Goal: Download file/media

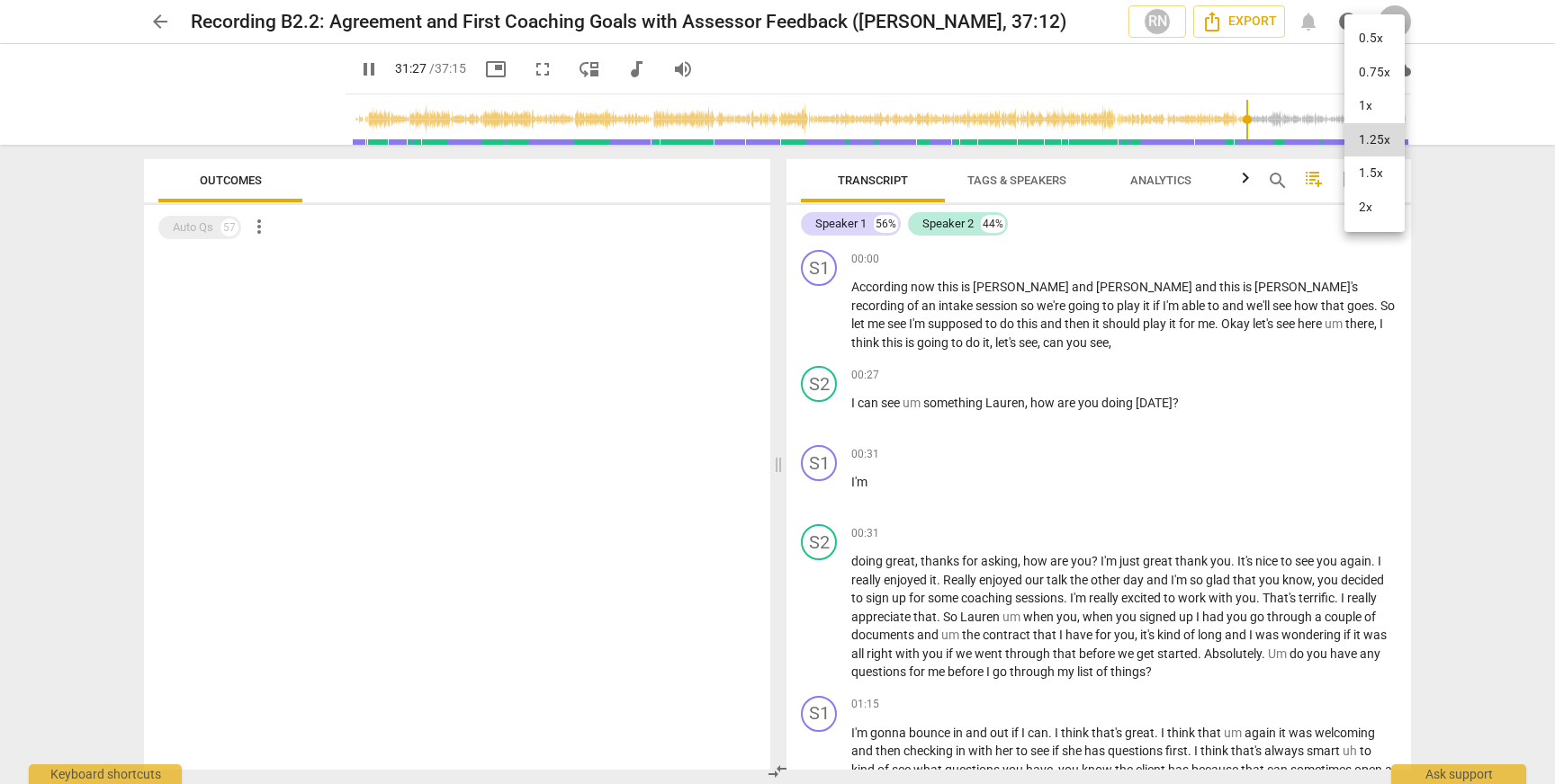
scroll to position [11107, 0]
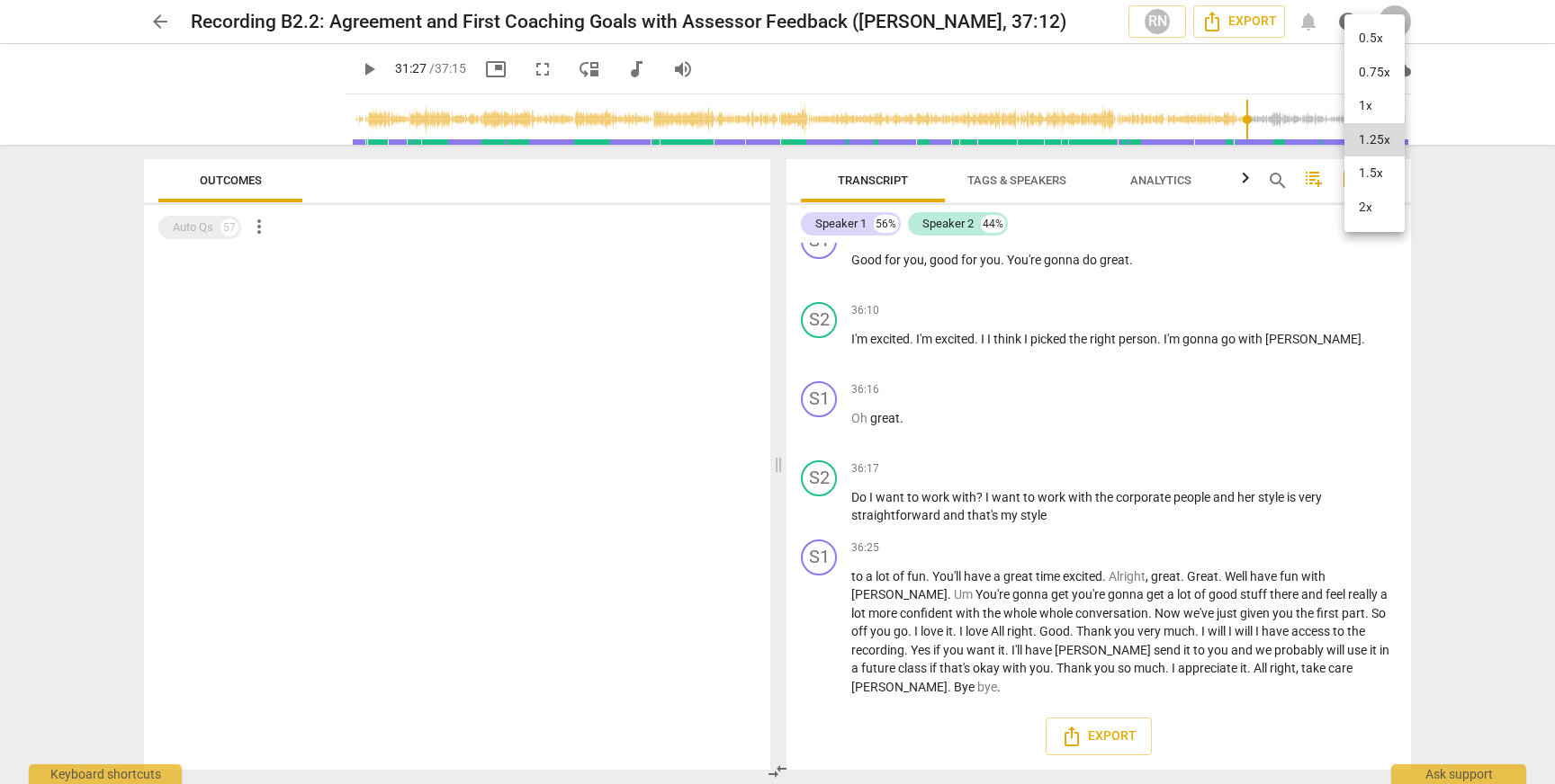
click at [346, 67] on div at bounding box center [778, 392] width 1555 height 784
click at [358, 65] on span "play_arrow" at bounding box center [369, 69] width 21 height 21
click at [358, 65] on span "pause" at bounding box center [369, 69] width 21 height 21
type input "1888"
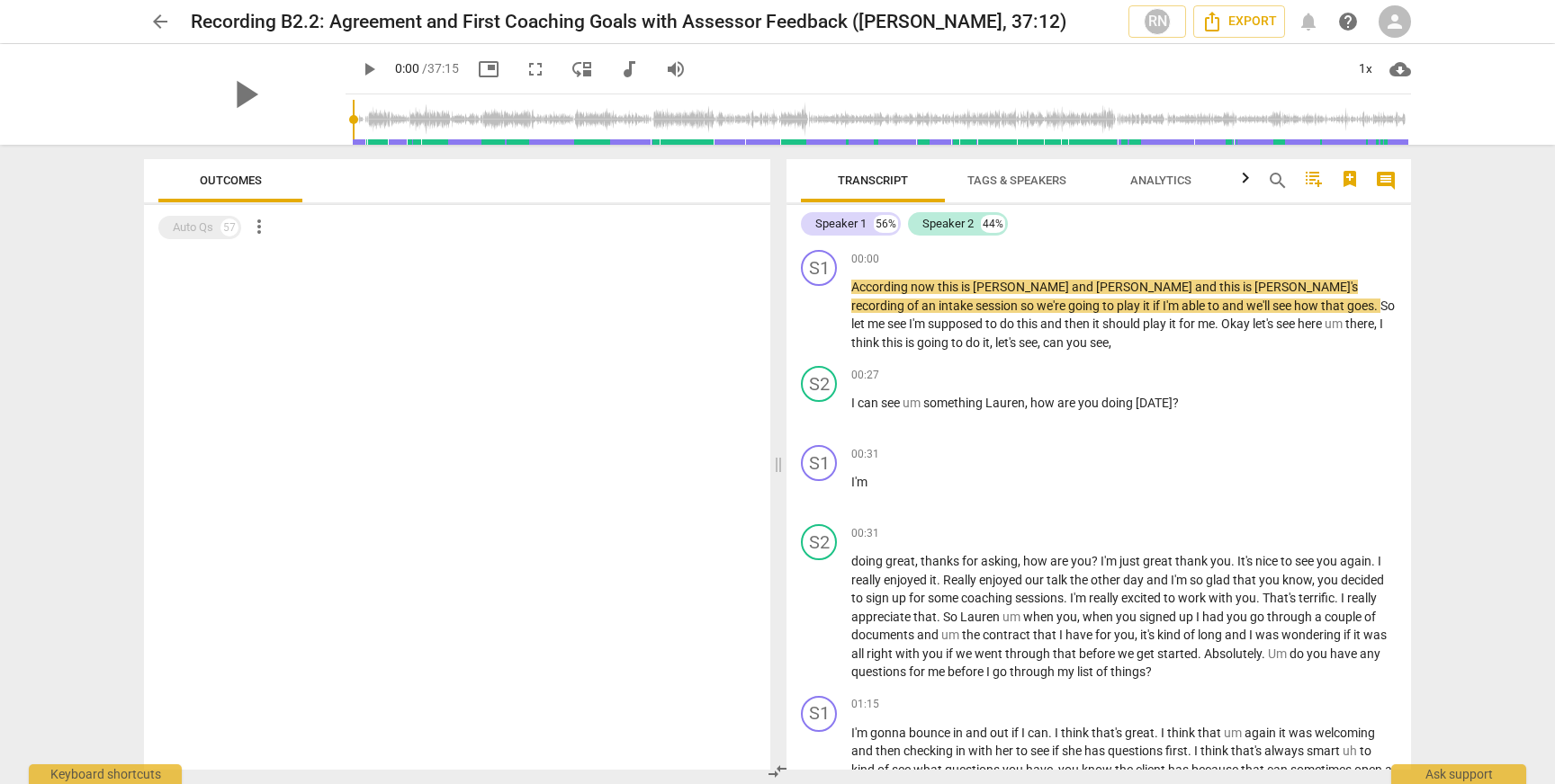
click at [358, 58] on span "play_arrow" at bounding box center [369, 69] width 21 height 21
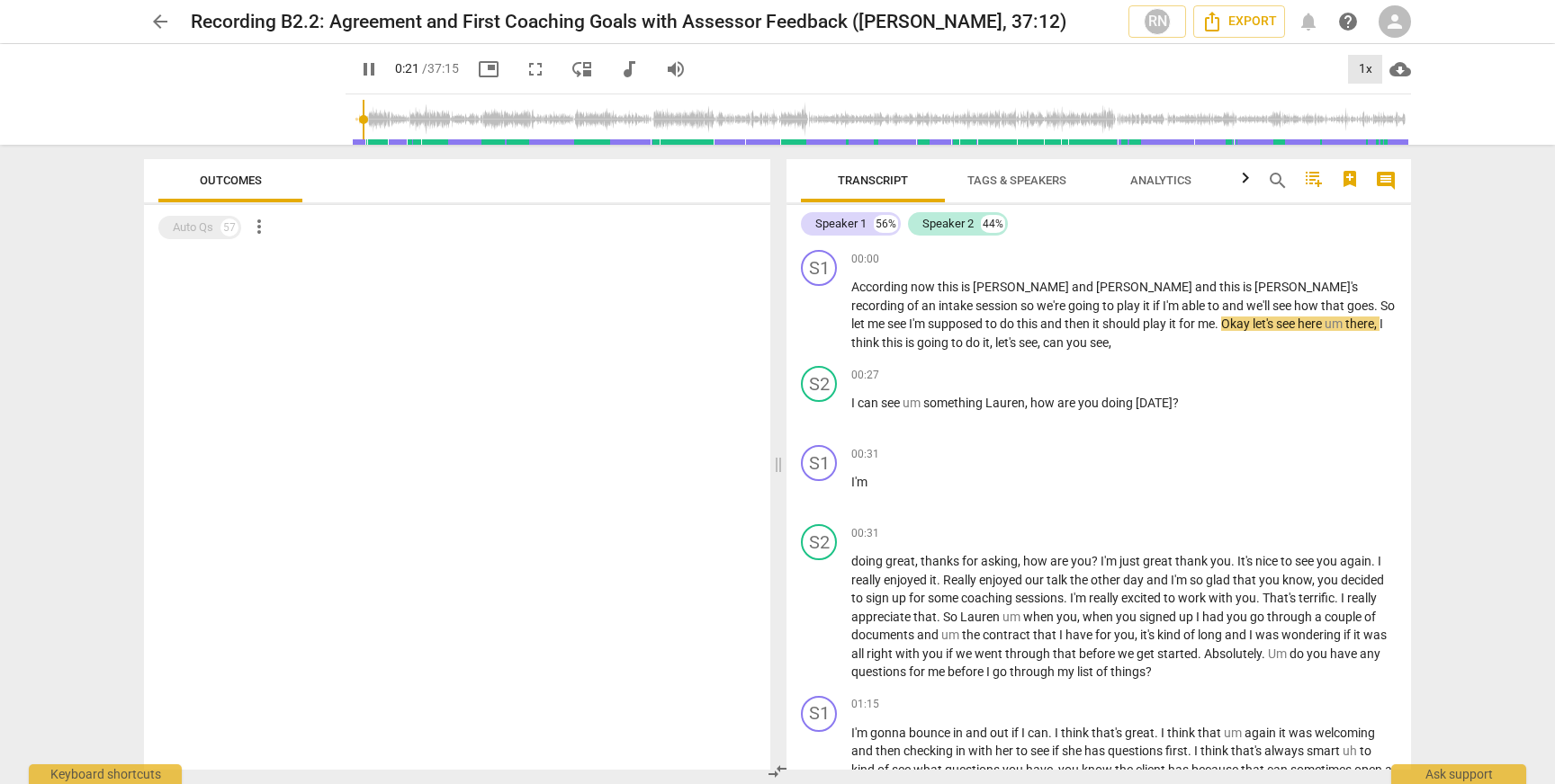
click at [1369, 63] on div "1x" at bounding box center [1364, 69] width 34 height 29
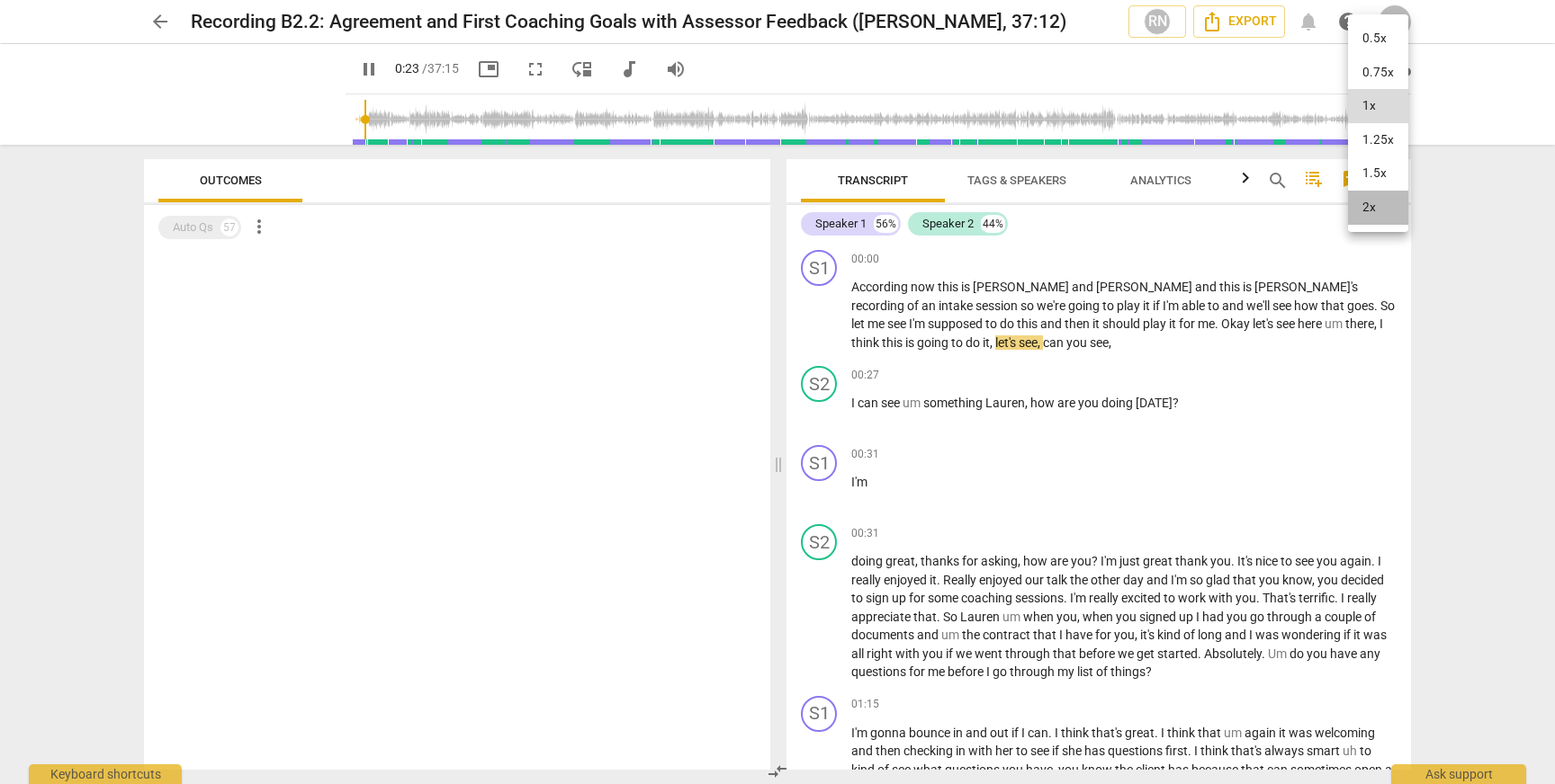
click at [1387, 220] on li "2x" at bounding box center [1378, 207] width 60 height 34
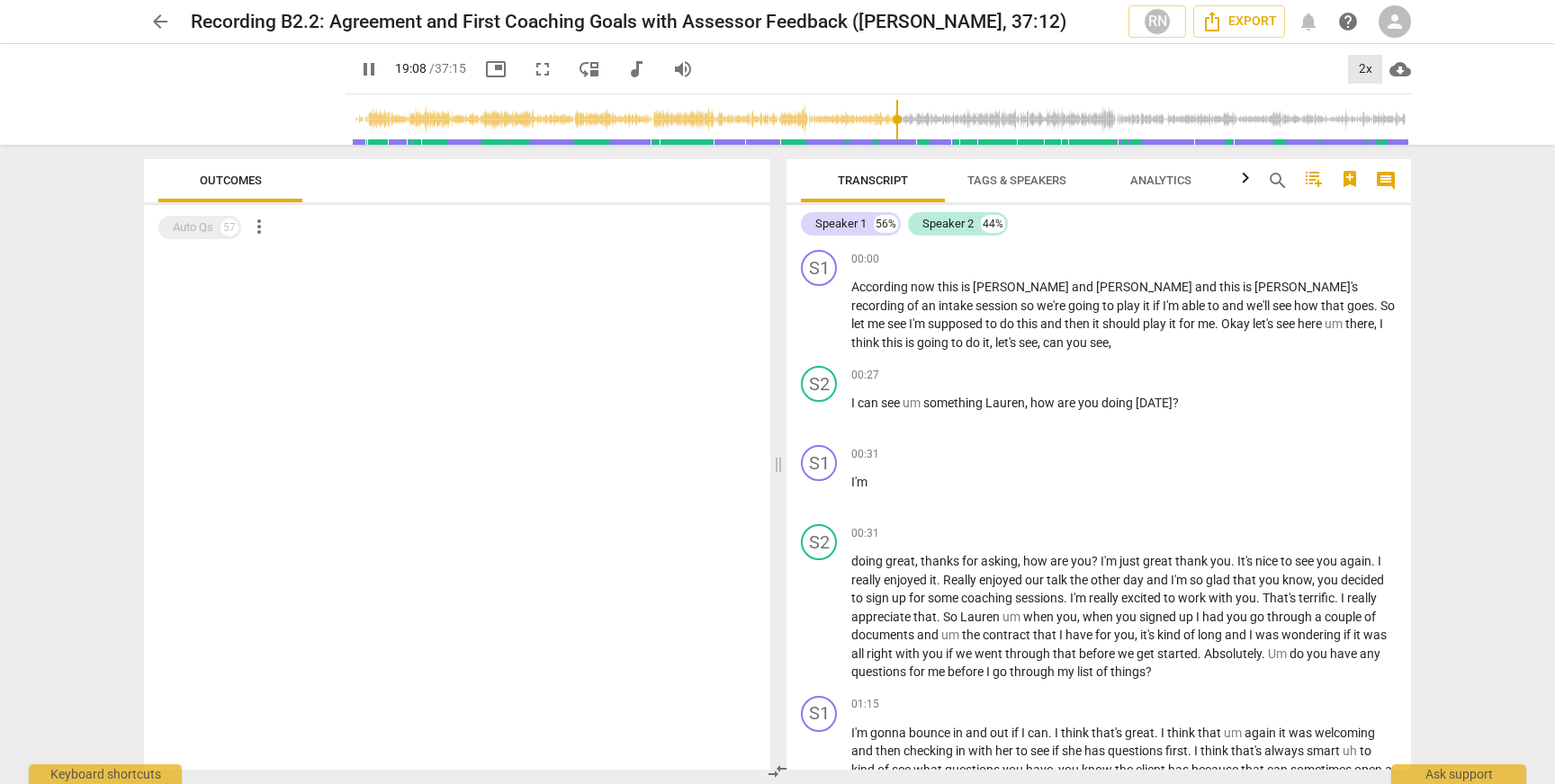
scroll to position [6628, 0]
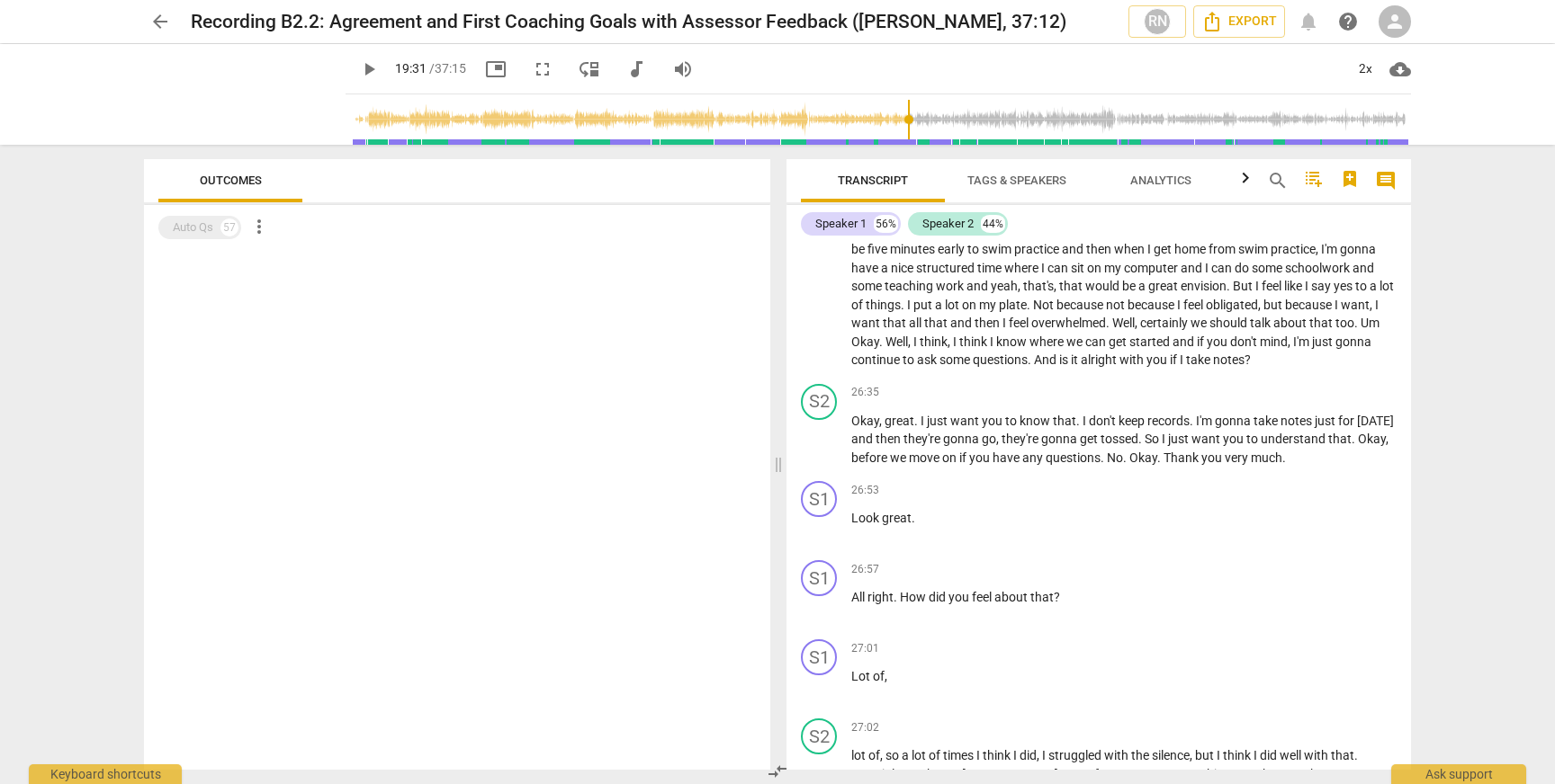
scroll to position [6598, 0]
drag, startPoint x: 1021, startPoint y: 350, endPoint x: 1146, endPoint y: 430, distance: 148.4
click at [1363, 71] on div "2x" at bounding box center [1364, 69] width 34 height 29
click at [1386, 184] on li "1.5x" at bounding box center [1378, 173] width 60 height 34
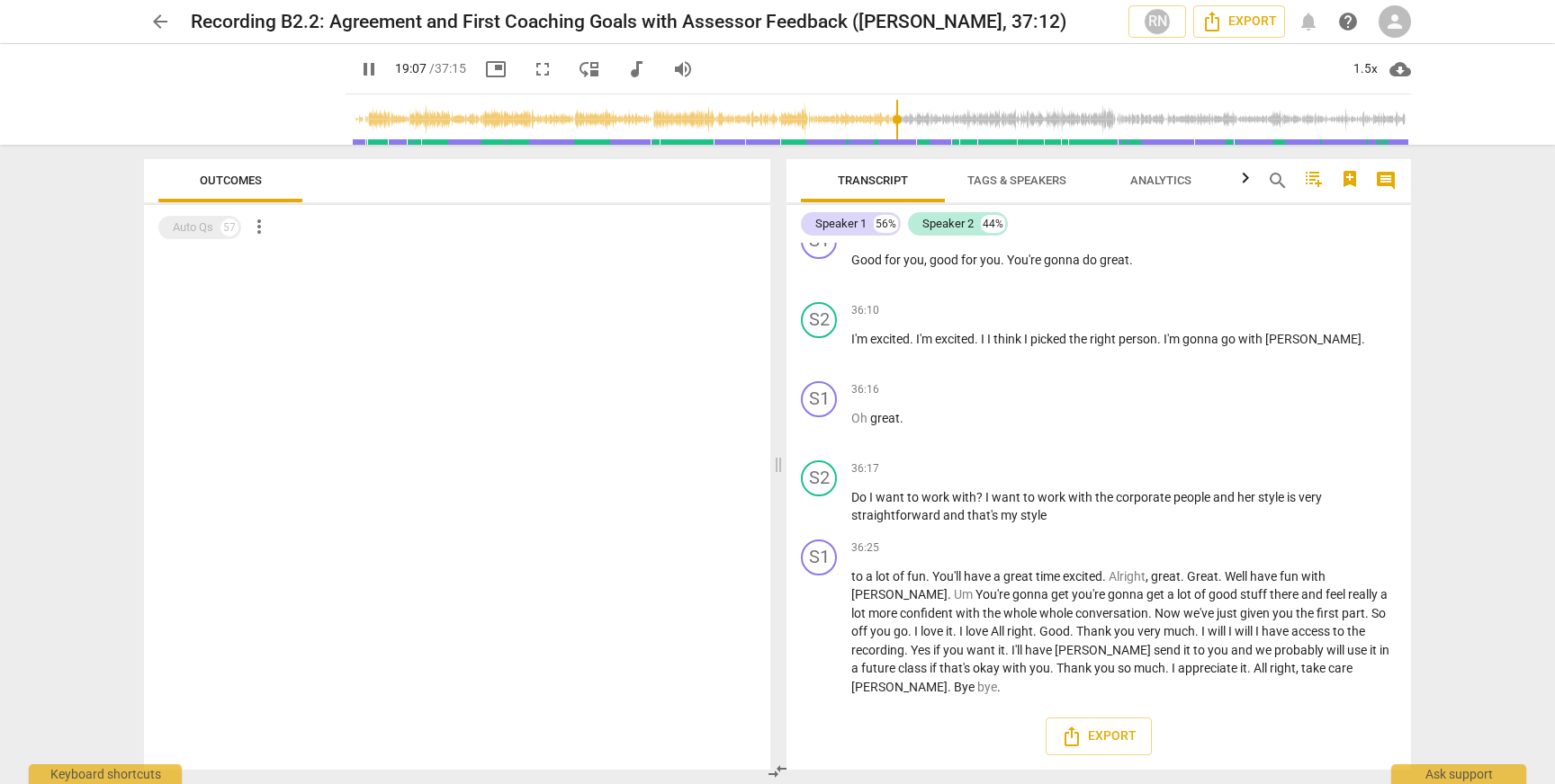
scroll to position [13406, 0]
click at [1106, 736] on span "Export" at bounding box center [1099, 736] width 76 height 21
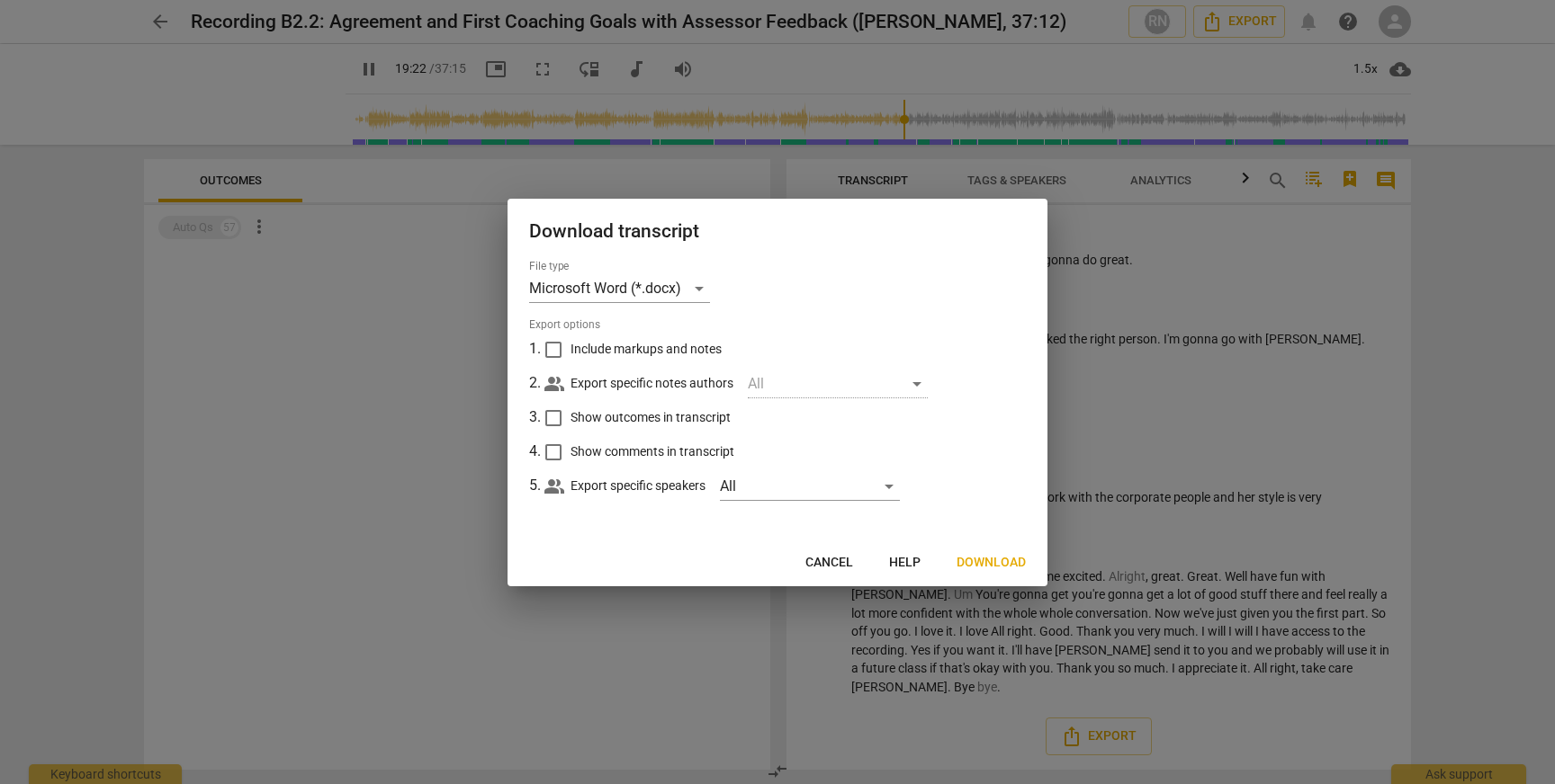
scroll to position [6947, 0]
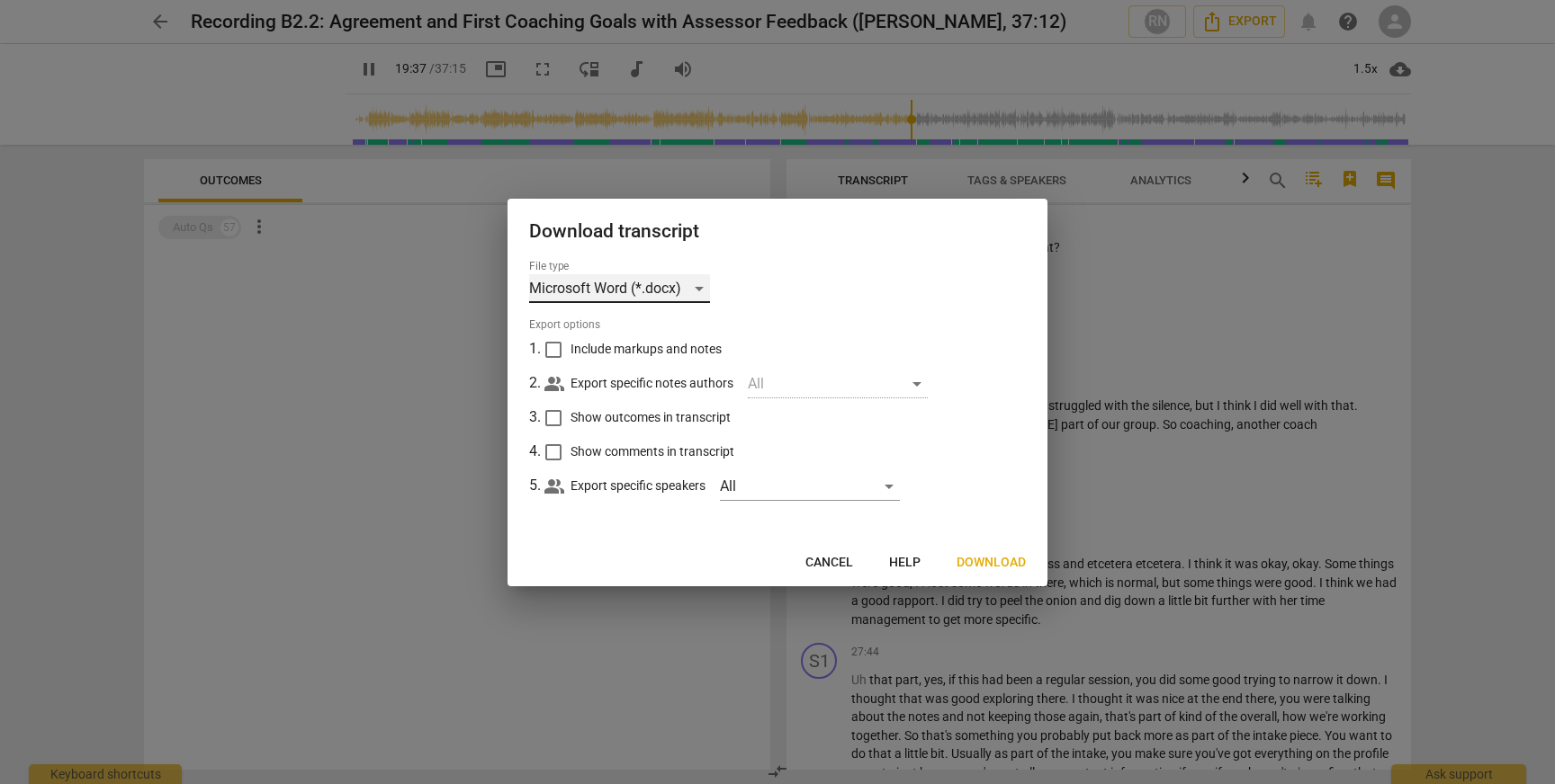
click at [607, 293] on div "Microsoft Word (*.docx)" at bounding box center [620, 289] width 181 height 29
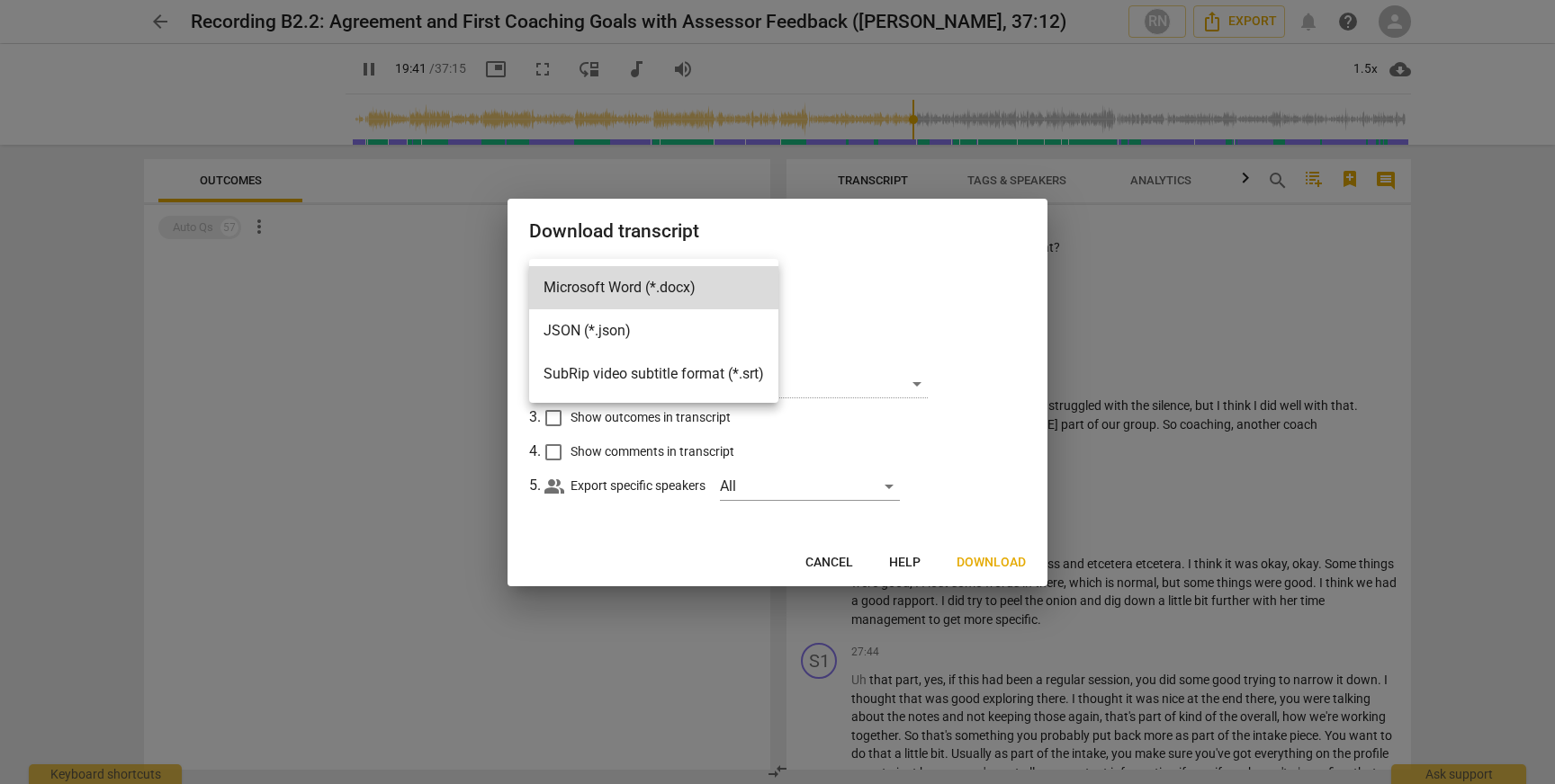
click at [960, 293] on div at bounding box center [778, 392] width 1555 height 784
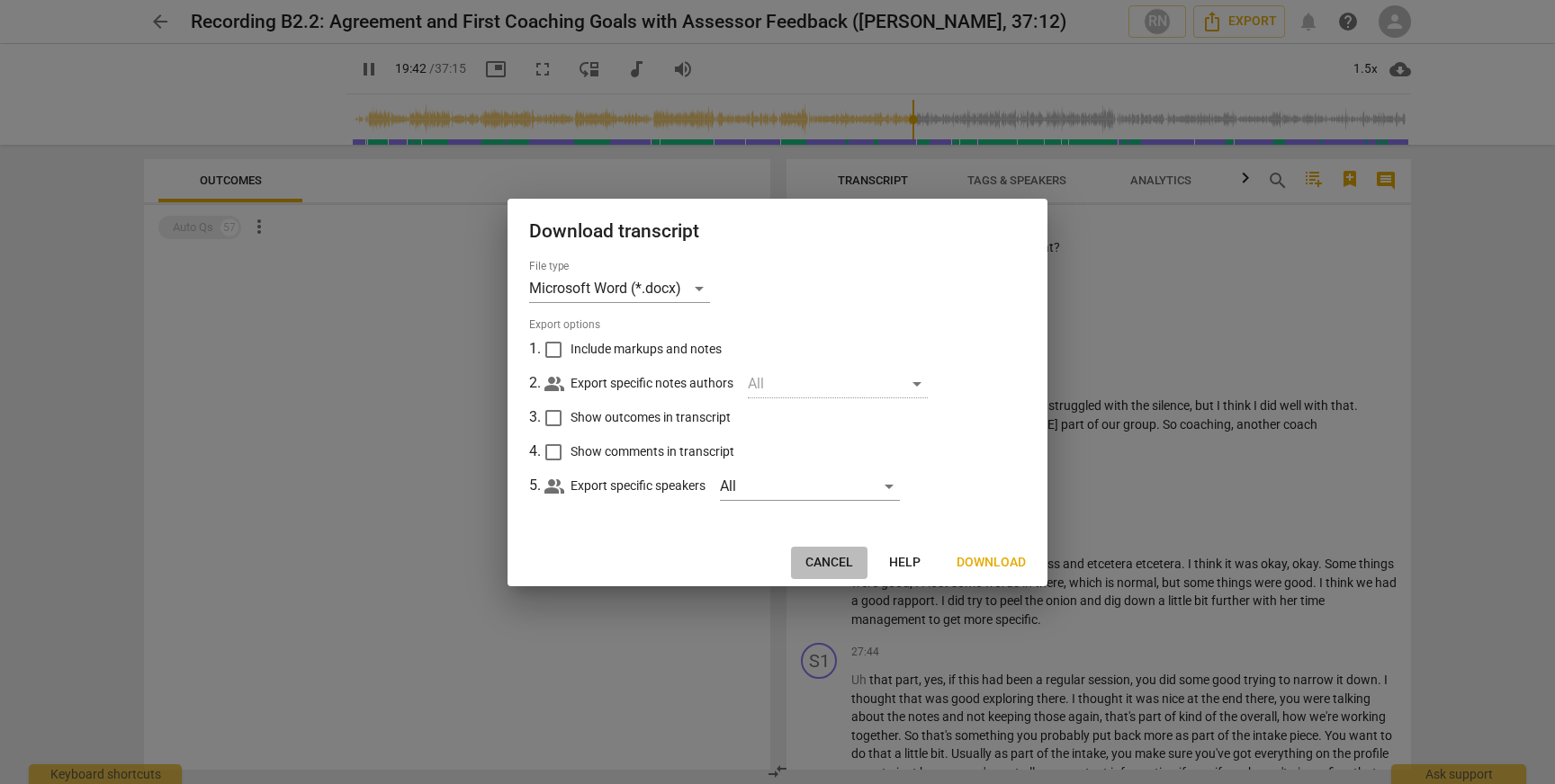
click at [813, 561] on span "Cancel" at bounding box center [829, 563] width 48 height 18
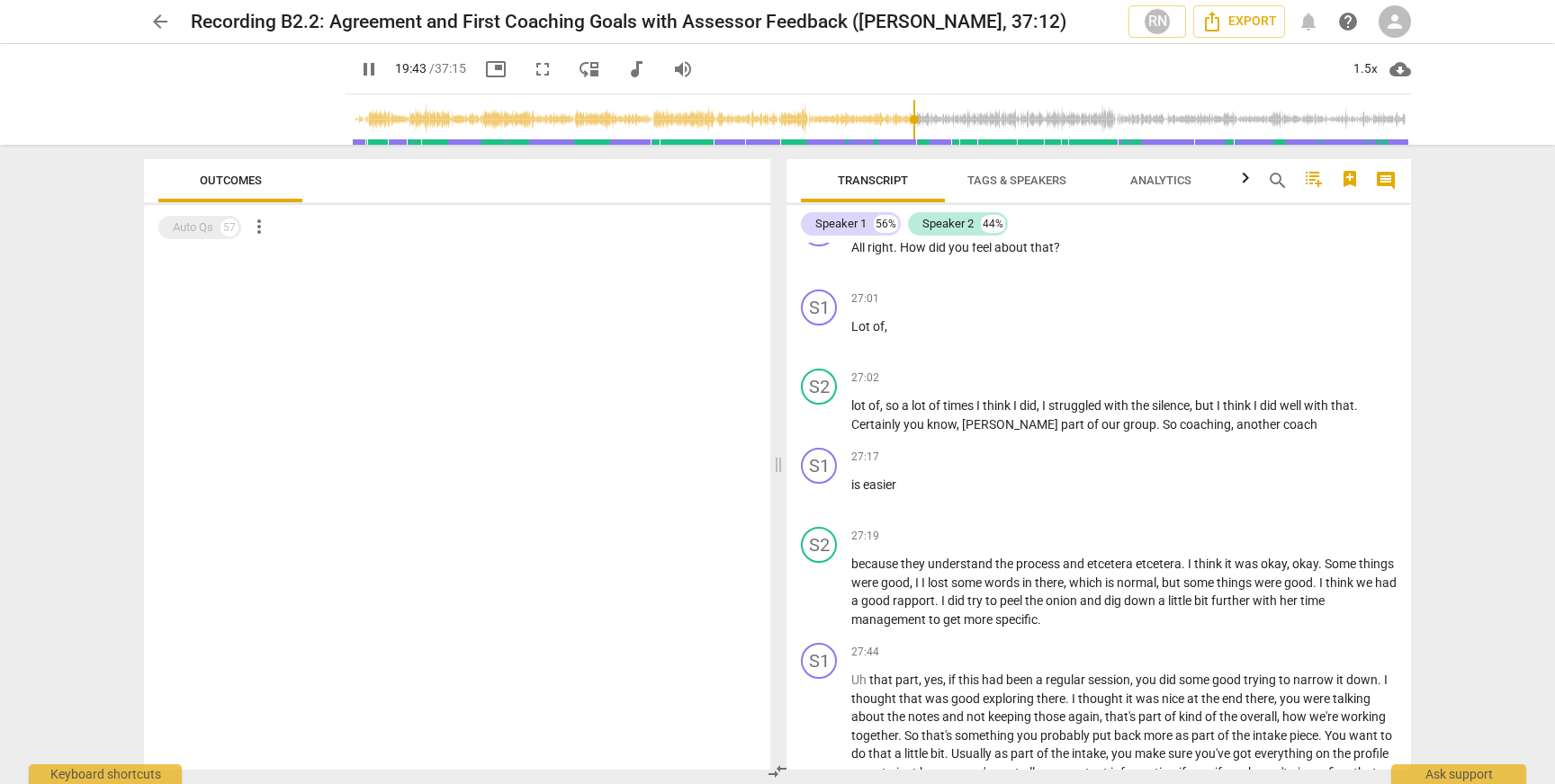
scroll to position [13406, 0]
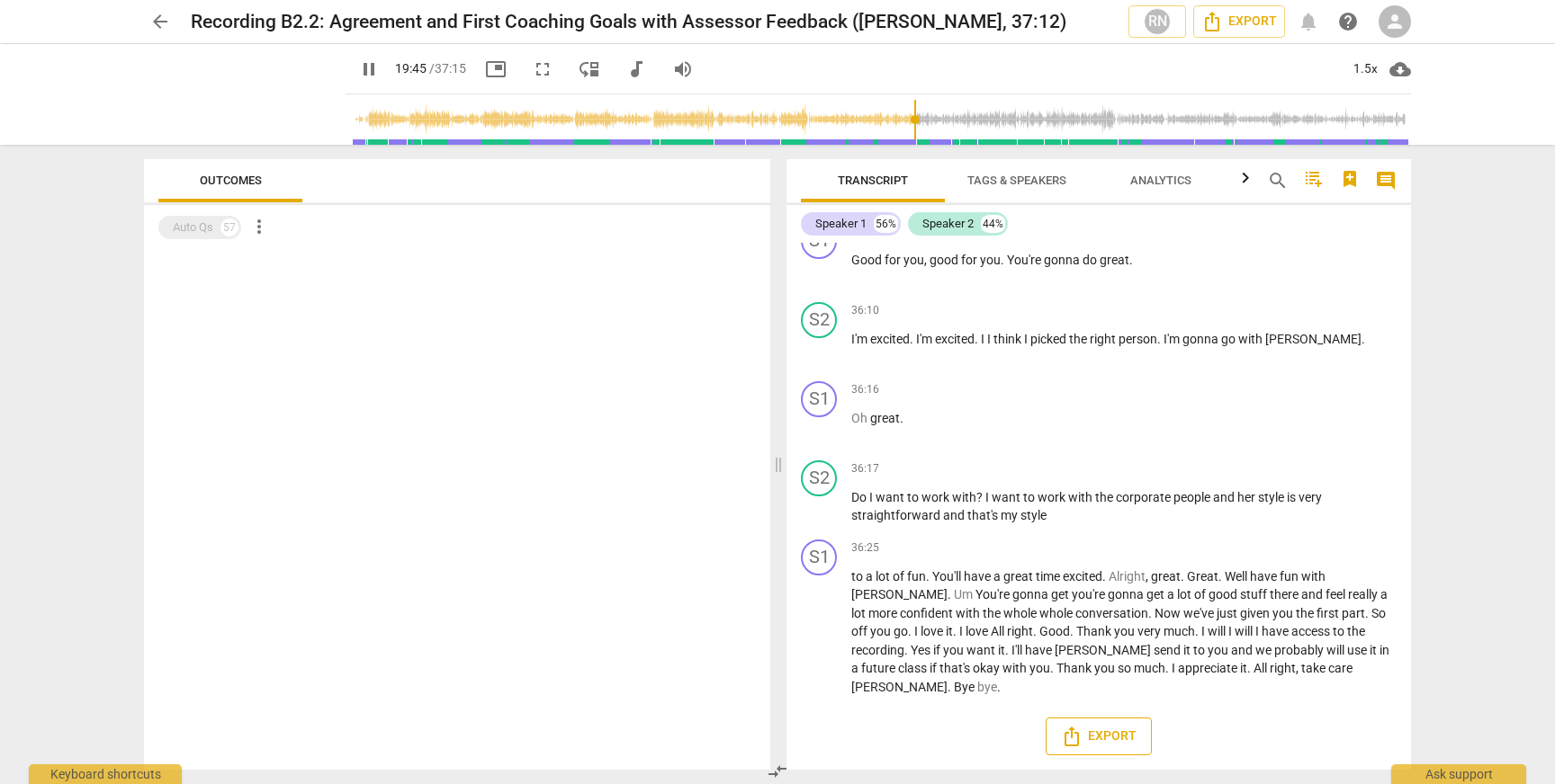
click at [1090, 741] on span "Export" at bounding box center [1099, 736] width 76 height 21
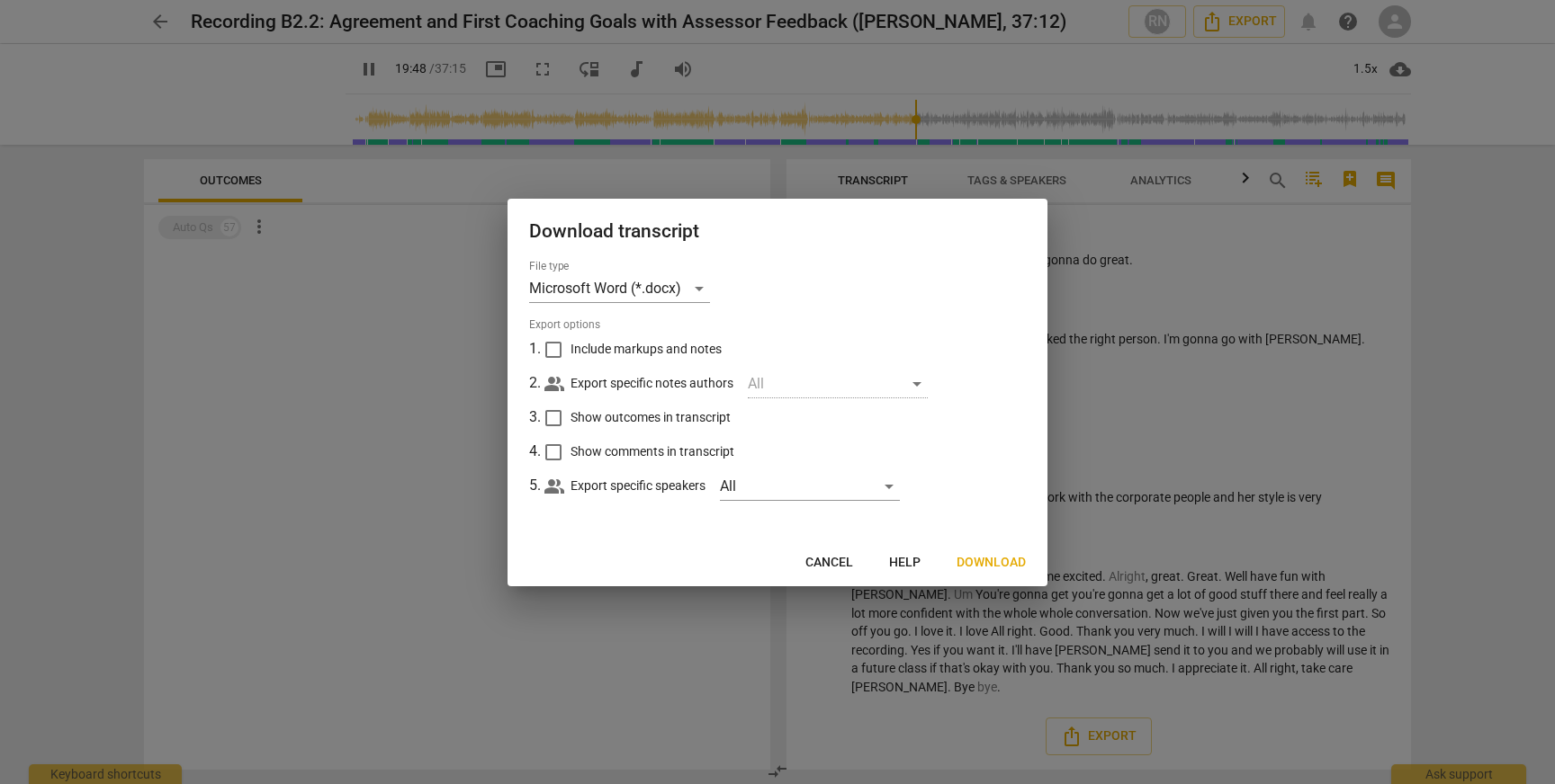
type input "1189"
click at [549, 351] on input "Include markups and notes" at bounding box center [553, 349] width 34 height 34
checkbox input "true"
type input "1192"
click at [554, 357] on input "Include markups and notes" at bounding box center [553, 349] width 34 height 34
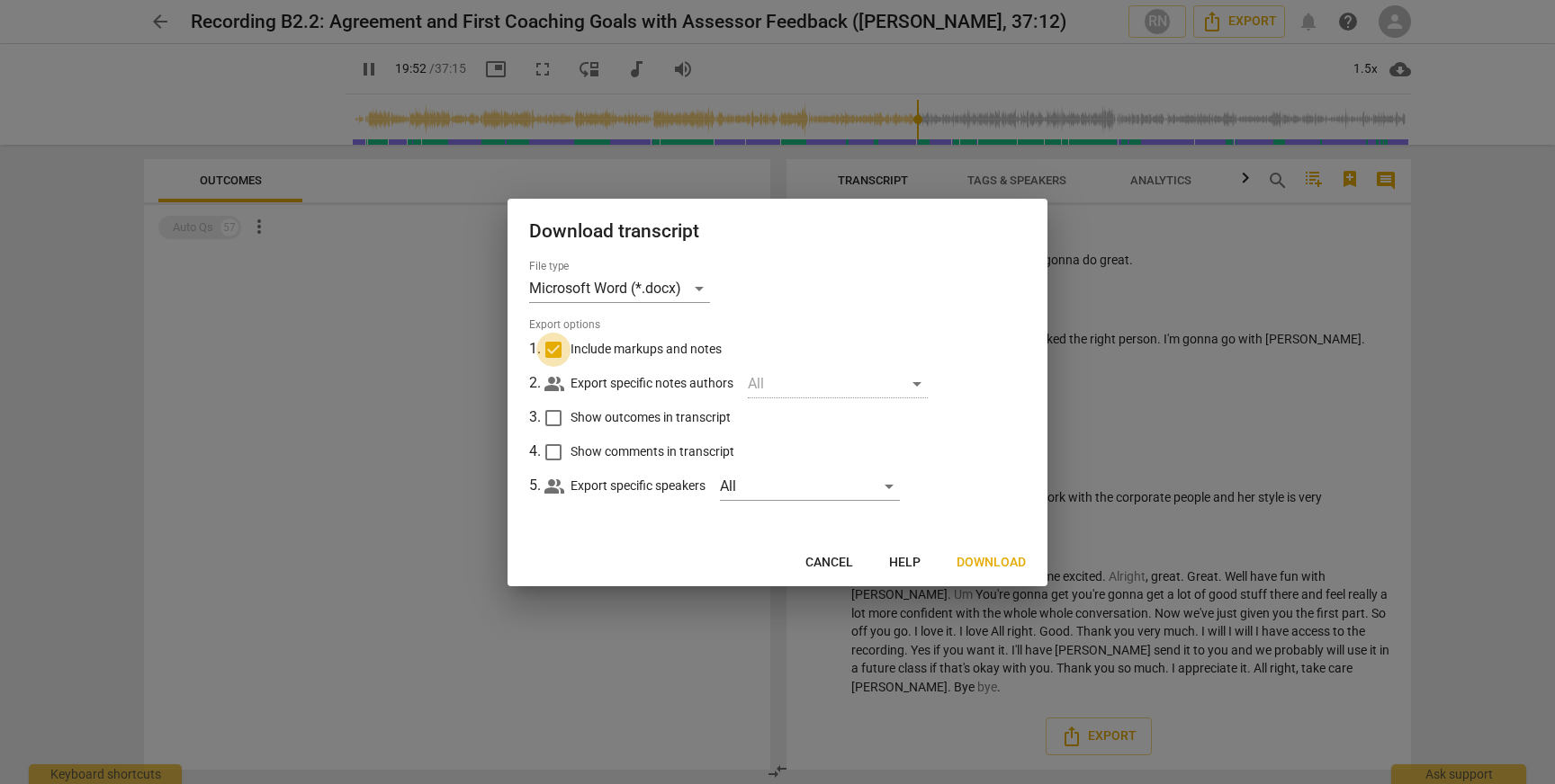
checkbox input "false"
click at [996, 567] on span "Download" at bounding box center [991, 563] width 69 height 18
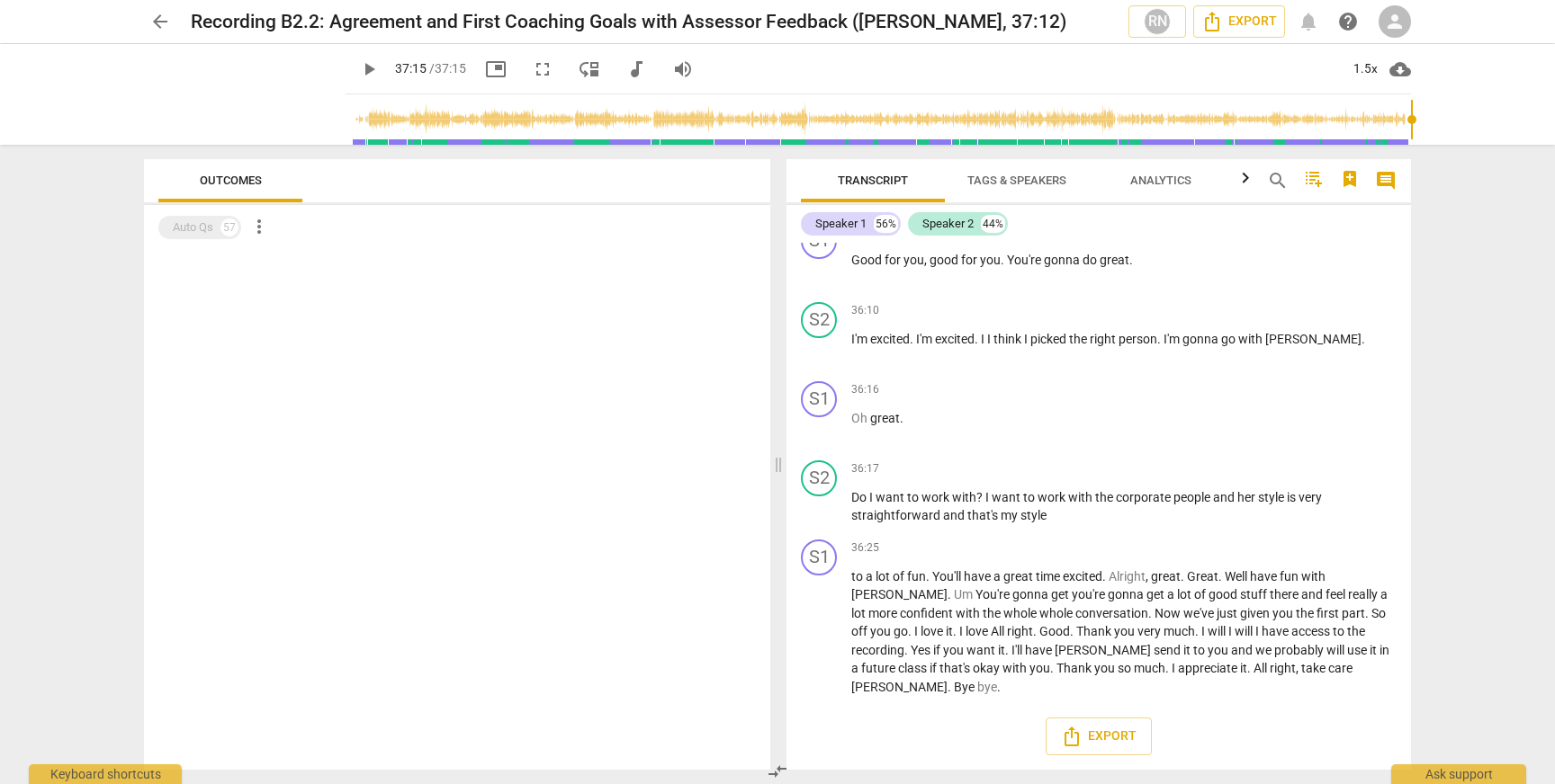
type input "2235"
